Goal: Transaction & Acquisition: Purchase product/service

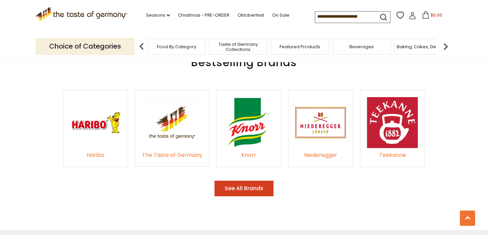
scroll to position [997, 0]
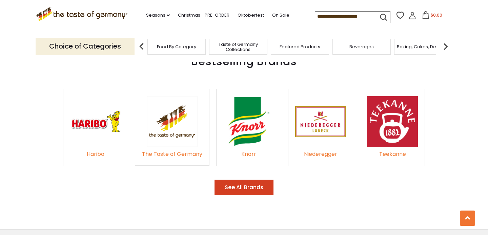
click at [322, 107] on img at bounding box center [320, 121] width 51 height 51
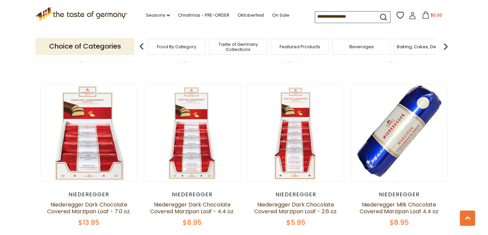
scroll to position [535, 0]
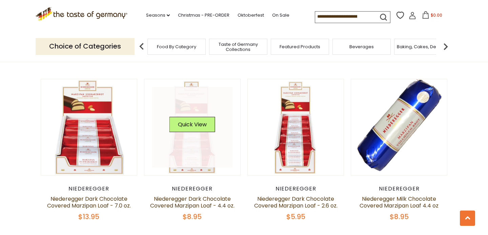
click at [188, 141] on link at bounding box center [192, 127] width 81 height 81
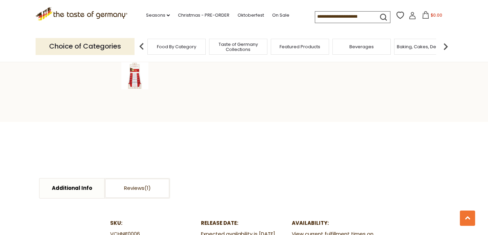
scroll to position [243, 0]
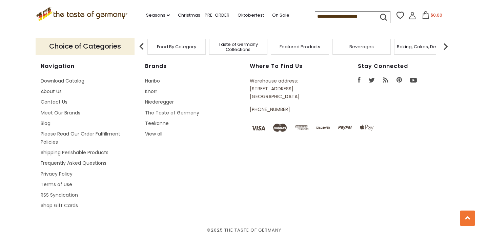
scroll to position [1751, 0]
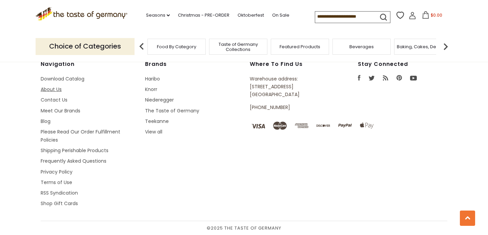
click at [49, 91] on link "About Us" at bounding box center [51, 89] width 21 height 7
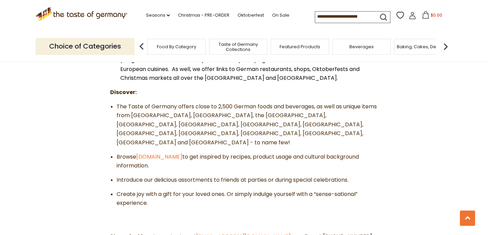
scroll to position [233, 0]
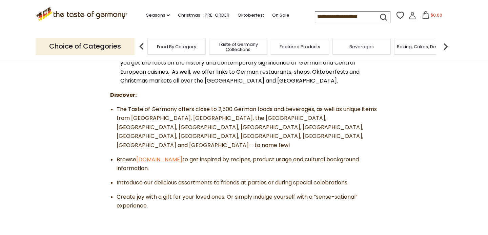
click at [153, 155] on link "[DOMAIN_NAME]" at bounding box center [159, 159] width 46 height 8
